Goal: Task Accomplishment & Management: Use online tool/utility

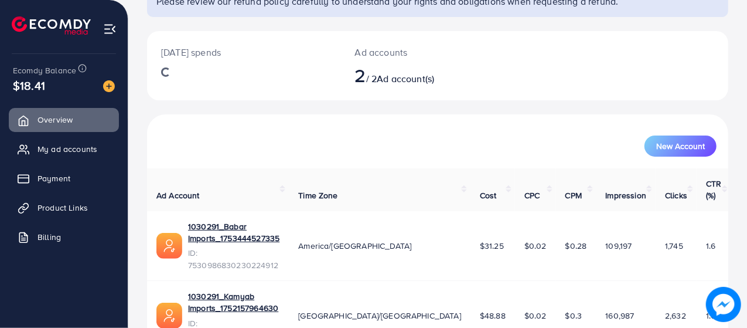
scroll to position [113, 0]
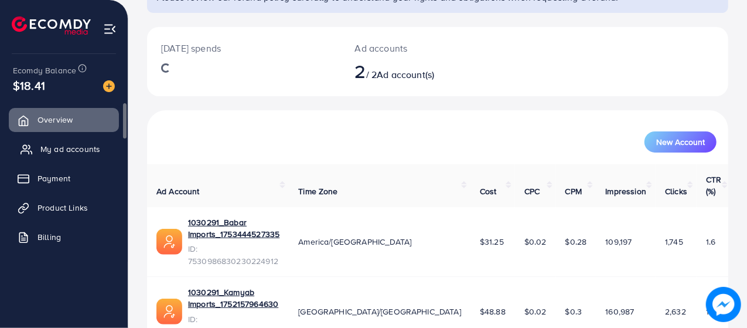
click at [63, 158] on link "My ad accounts" at bounding box center [64, 148] width 110 height 23
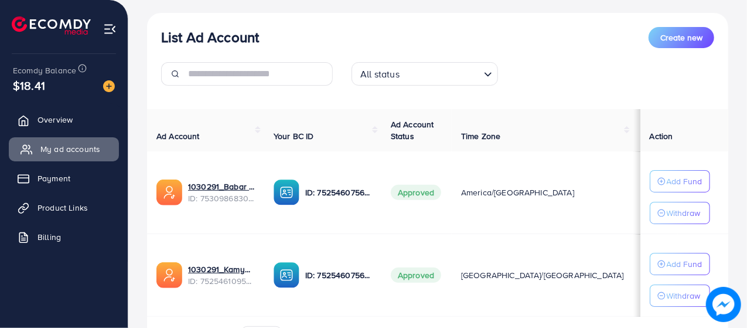
scroll to position [128, 0]
click at [68, 202] on span "Product Links" at bounding box center [65, 208] width 50 height 12
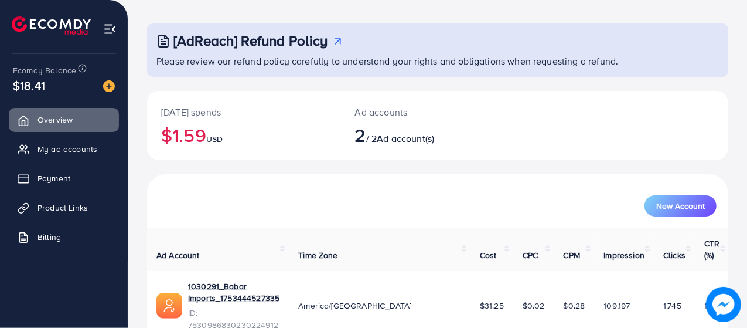
scroll to position [52, 0]
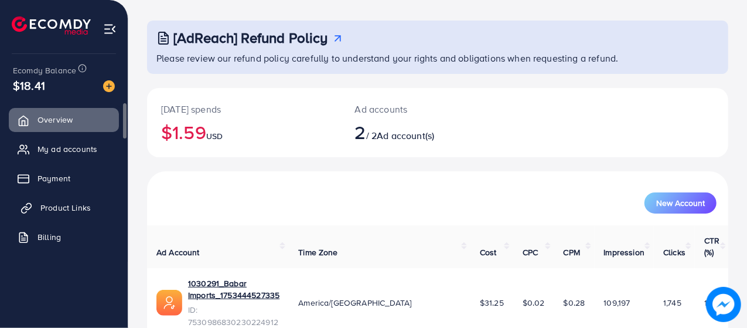
click at [43, 215] on link "Product Links" at bounding box center [64, 207] width 110 height 23
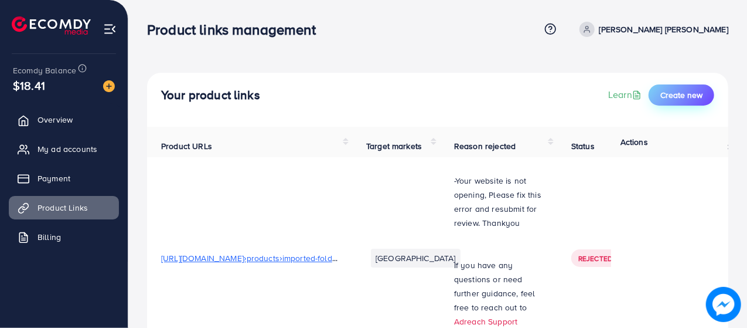
click at [689, 86] on button "Create new" at bounding box center [682, 94] width 66 height 21
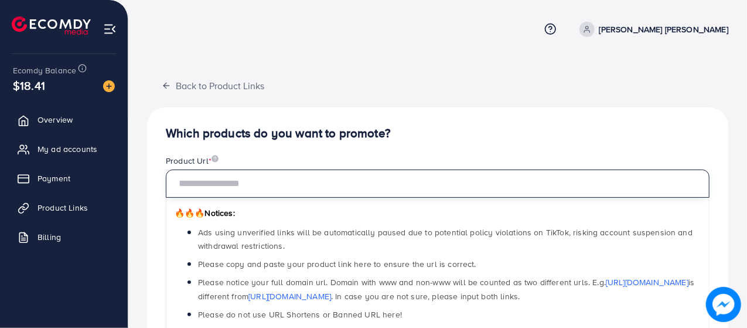
click at [318, 190] on input "text" at bounding box center [438, 183] width 544 height 28
paste input "**********"
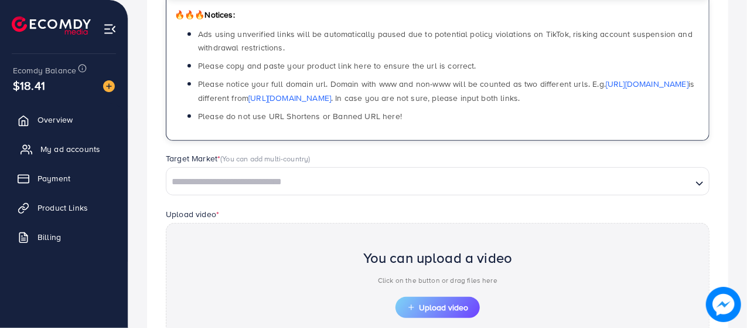
scroll to position [198, 0]
type input "**********"
click at [595, 177] on input "Search for option" at bounding box center [429, 182] width 523 height 18
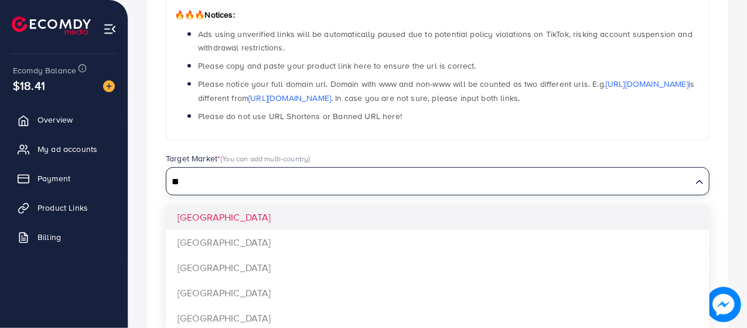
type input "**"
click at [225, 241] on div "**********" at bounding box center [437, 175] width 581 height 533
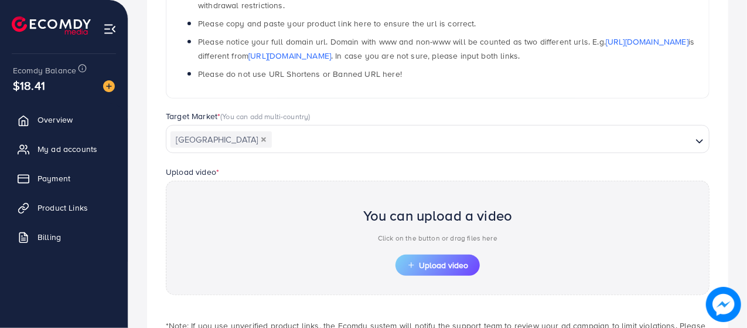
scroll to position [258, 0]
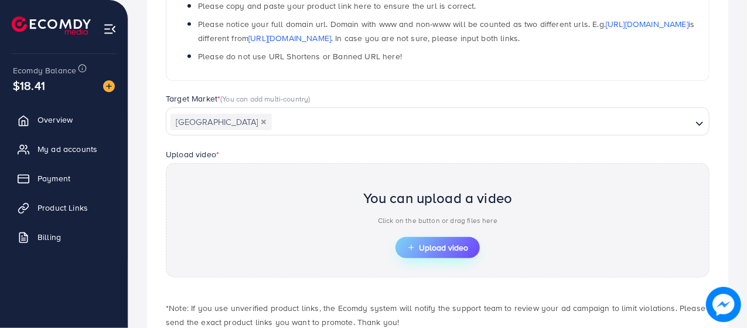
click at [448, 247] on span "Upload video" at bounding box center [437, 247] width 61 height 8
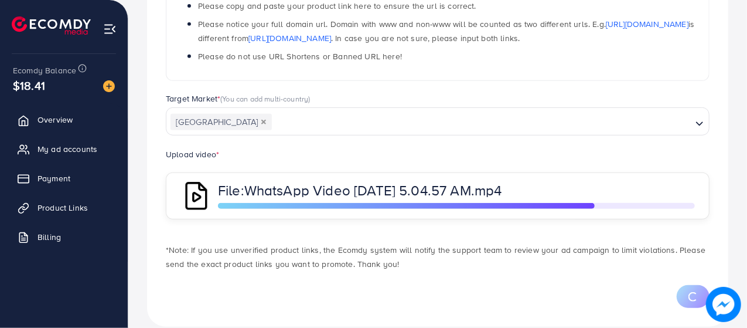
click at [715, 228] on div "Upload video * File: WhatsApp Video [DATE] 5.04.57 AM.mp4" at bounding box center [437, 189] width 563 height 84
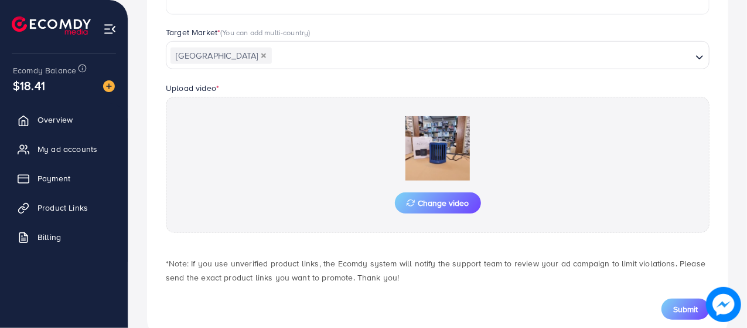
scroll to position [352, 0]
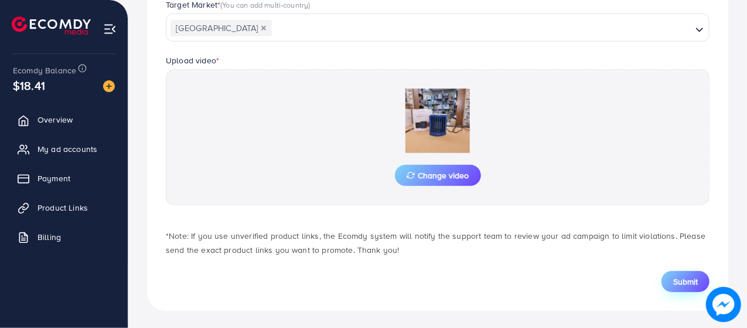
click at [687, 284] on span "Submit" at bounding box center [685, 281] width 25 height 12
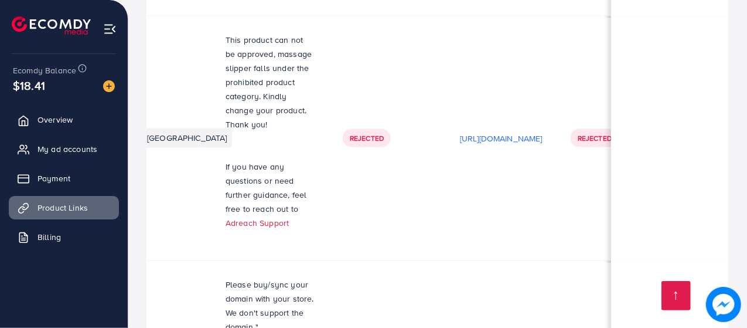
scroll to position [0, 236]
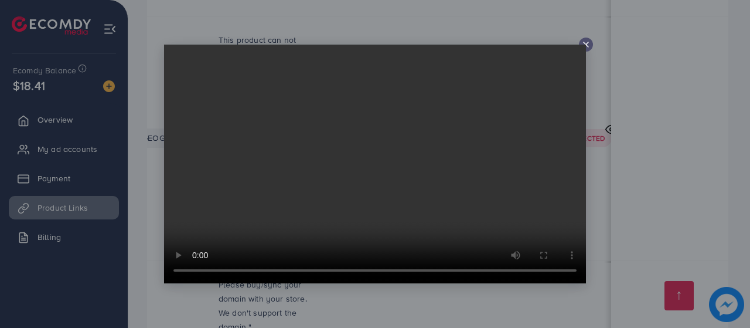
click at [588, 42] on line at bounding box center [586, 44] width 5 height 5
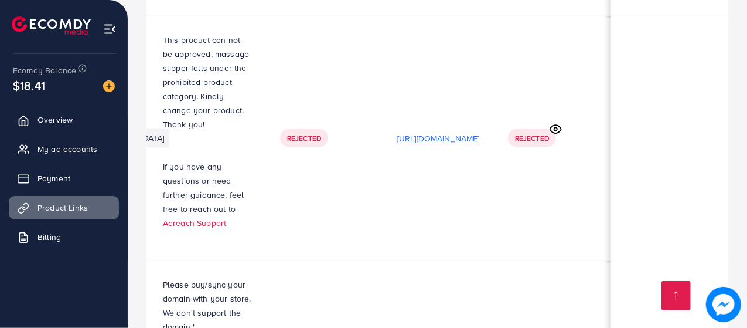
scroll to position [0, 405]
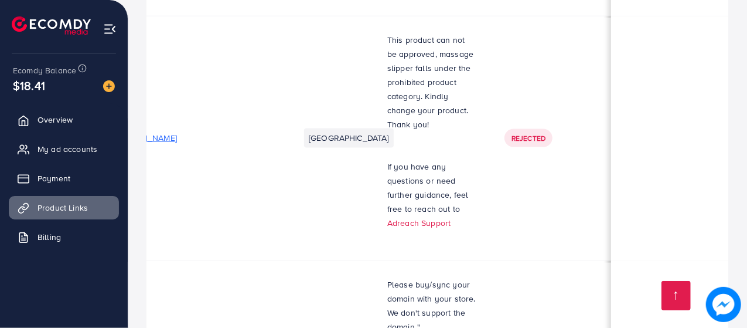
scroll to position [0, 0]
